Goal: Task Accomplishment & Management: Manage account settings

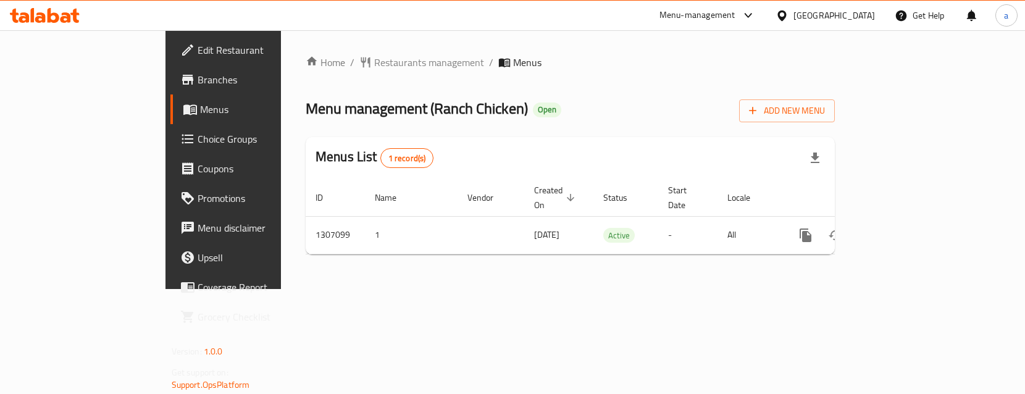
click at [198, 133] on span "Choice Groups" at bounding box center [262, 138] width 129 height 15
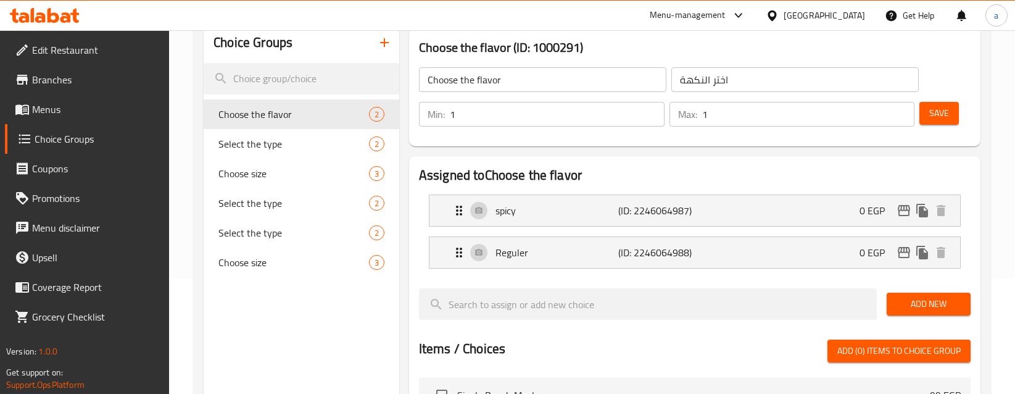
scroll to position [123, 0]
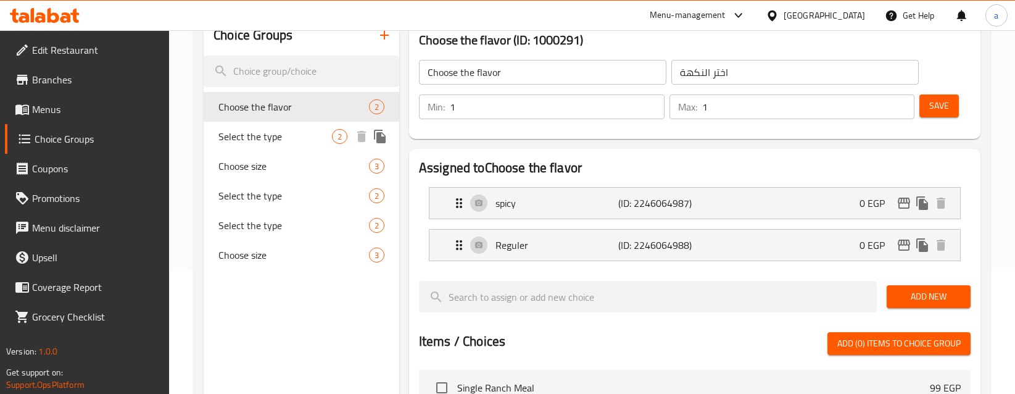
click at [291, 141] on span "Select the type" at bounding box center [276, 136] width 114 height 15
type input "Select the type"
type input "اختر النوع"
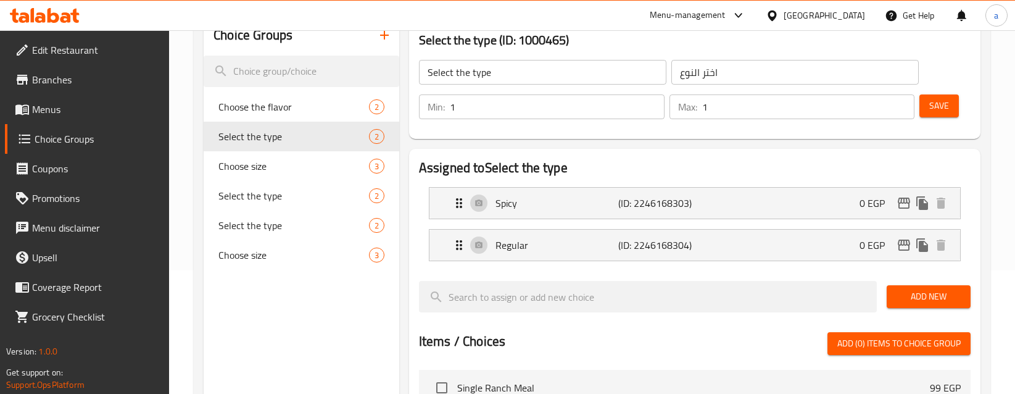
click at [743, 274] on div at bounding box center [695, 276] width 552 height 10
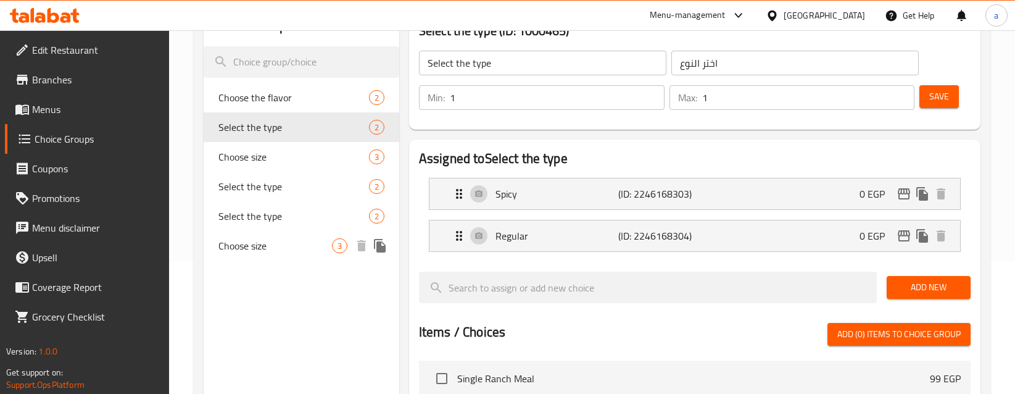
scroll to position [96, 0]
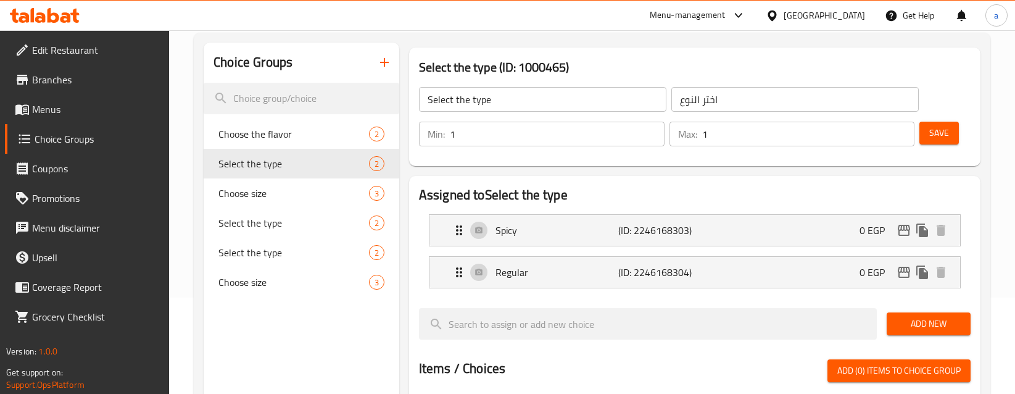
click at [94, 52] on span "Edit Restaurant" at bounding box center [96, 50] width 128 height 15
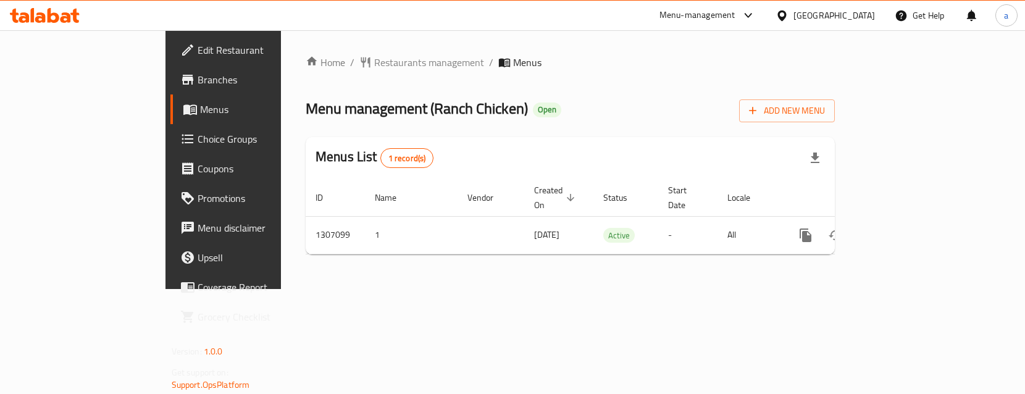
click at [198, 136] on span "Choice Groups" at bounding box center [262, 138] width 129 height 15
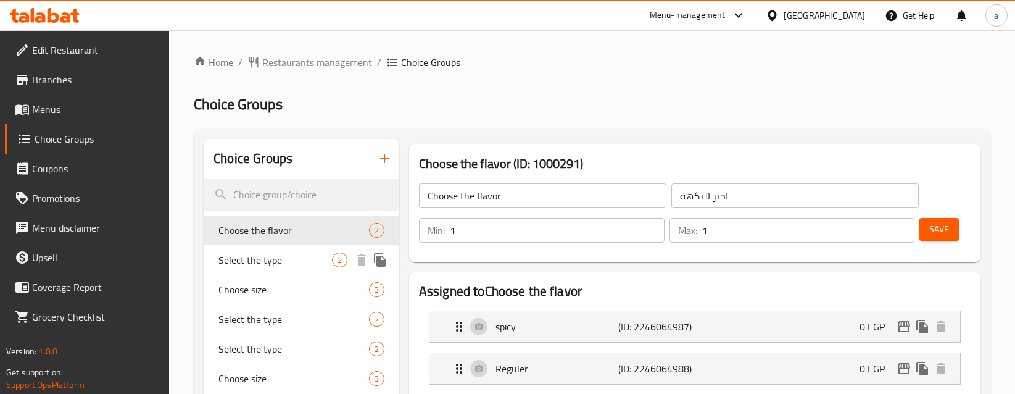
click at [315, 265] on span "Select the type" at bounding box center [276, 259] width 114 height 15
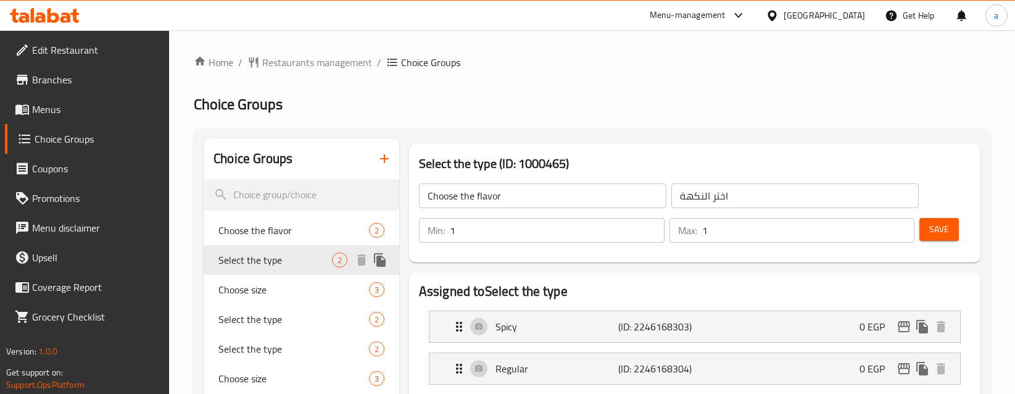
type input "Select the type"
type input "اختر النوع"
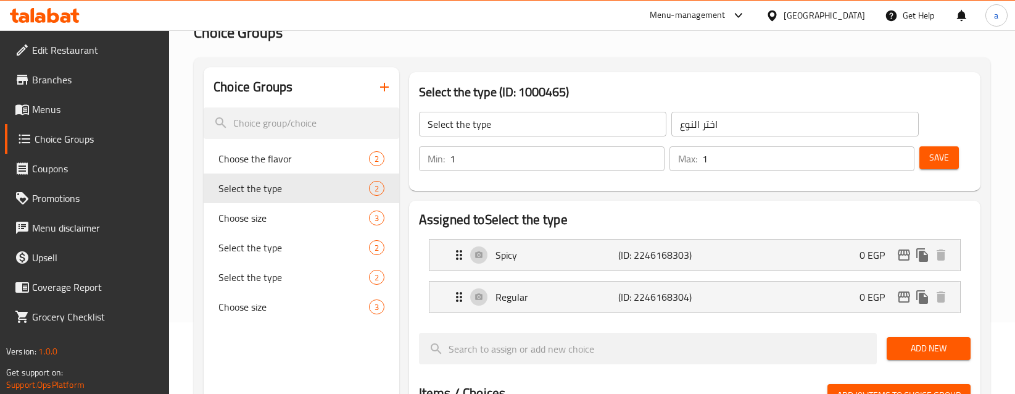
scroll to position [35, 0]
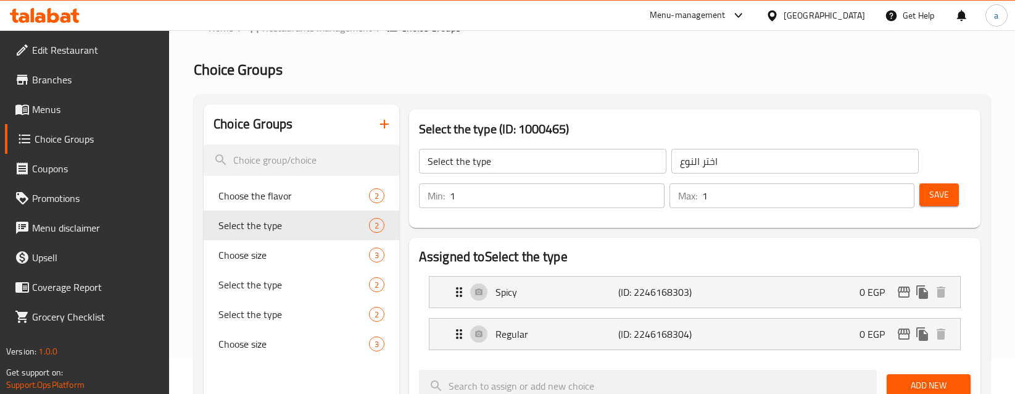
click at [70, 54] on span "Edit Restaurant" at bounding box center [96, 50] width 128 height 15
